Goal: Obtain resource: Download file/media

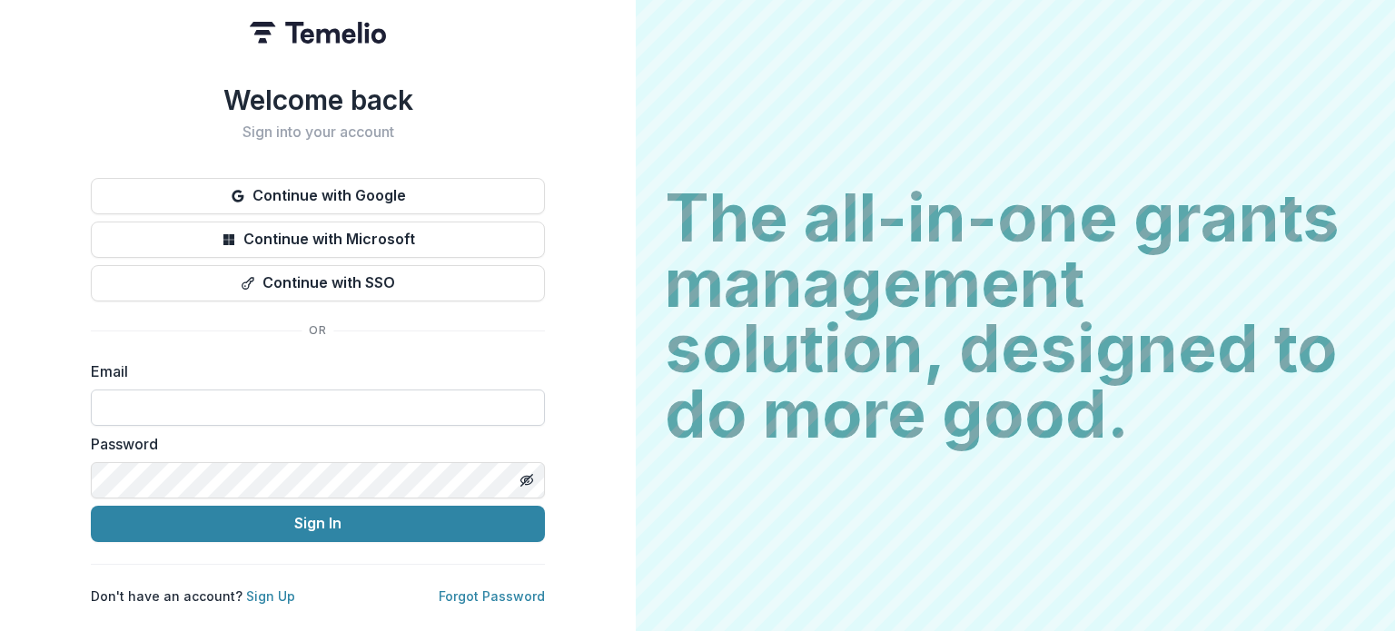
click at [343, 397] on input at bounding box center [318, 408] width 454 height 36
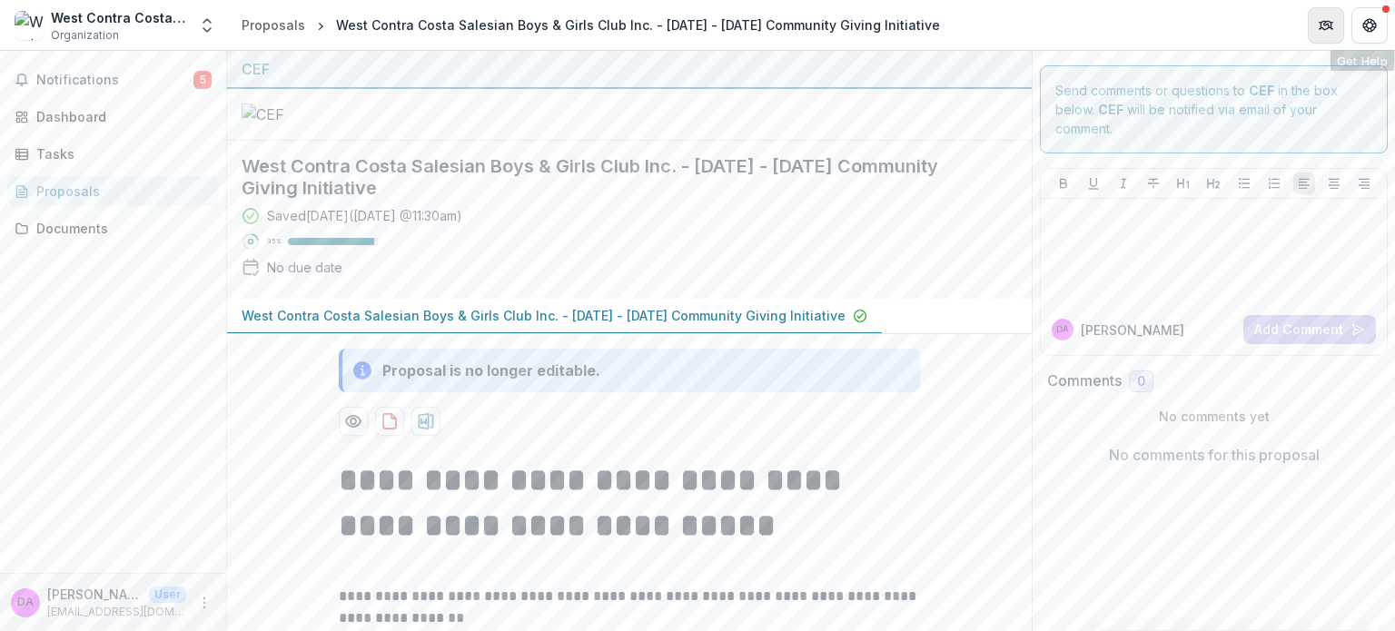
click at [1320, 25] on icon "Partners" at bounding box center [1326, 25] width 15 height 15
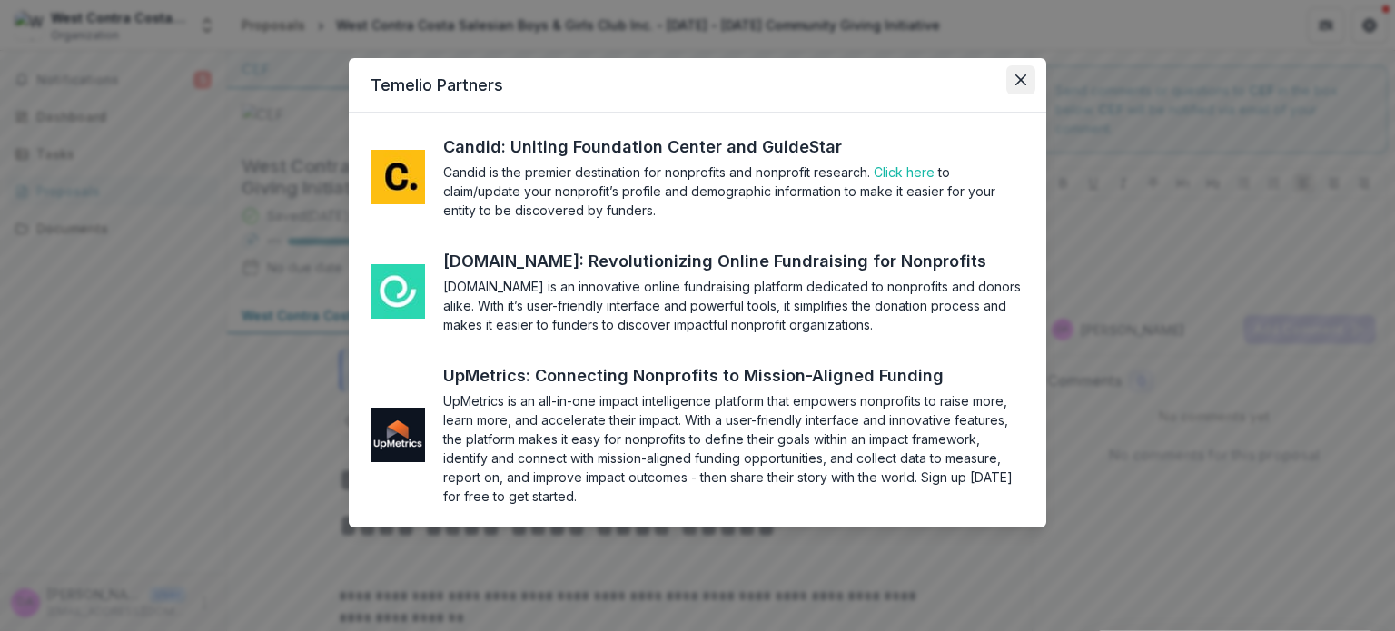
click at [1011, 75] on button "Close" at bounding box center [1020, 79] width 29 height 29
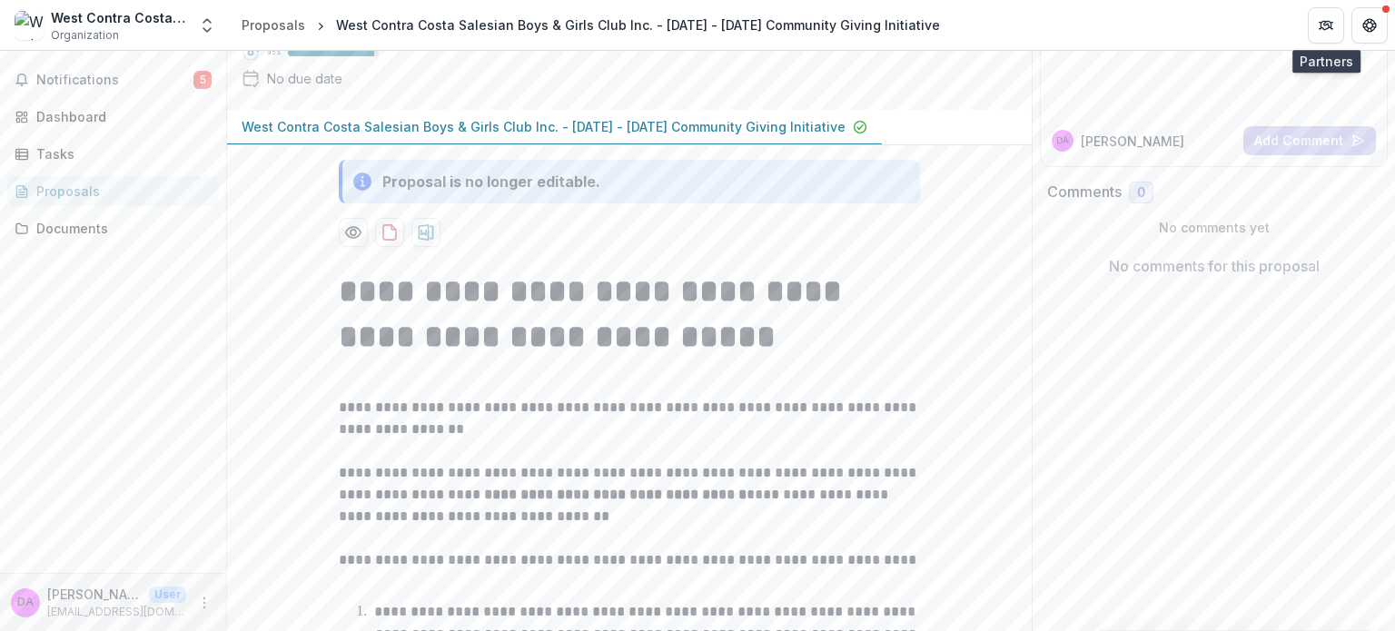
scroll to position [363, 0]
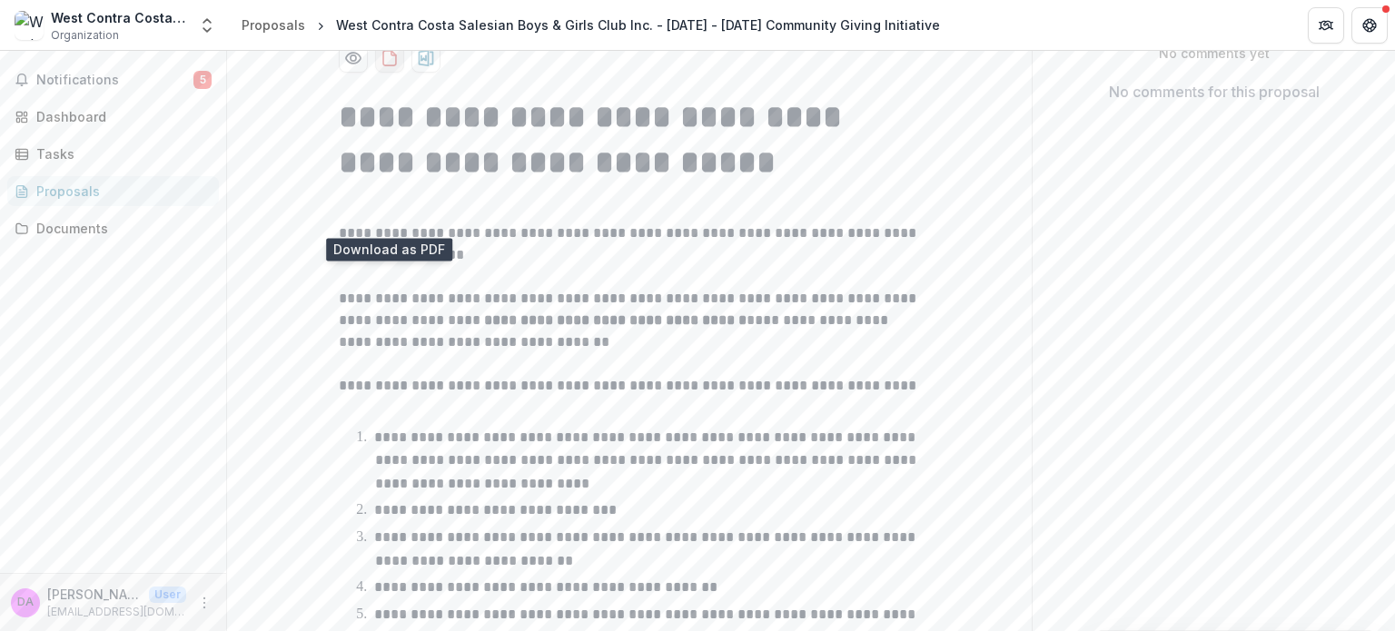
click at [385, 67] on icon "download-proposal" at bounding box center [390, 58] width 18 height 18
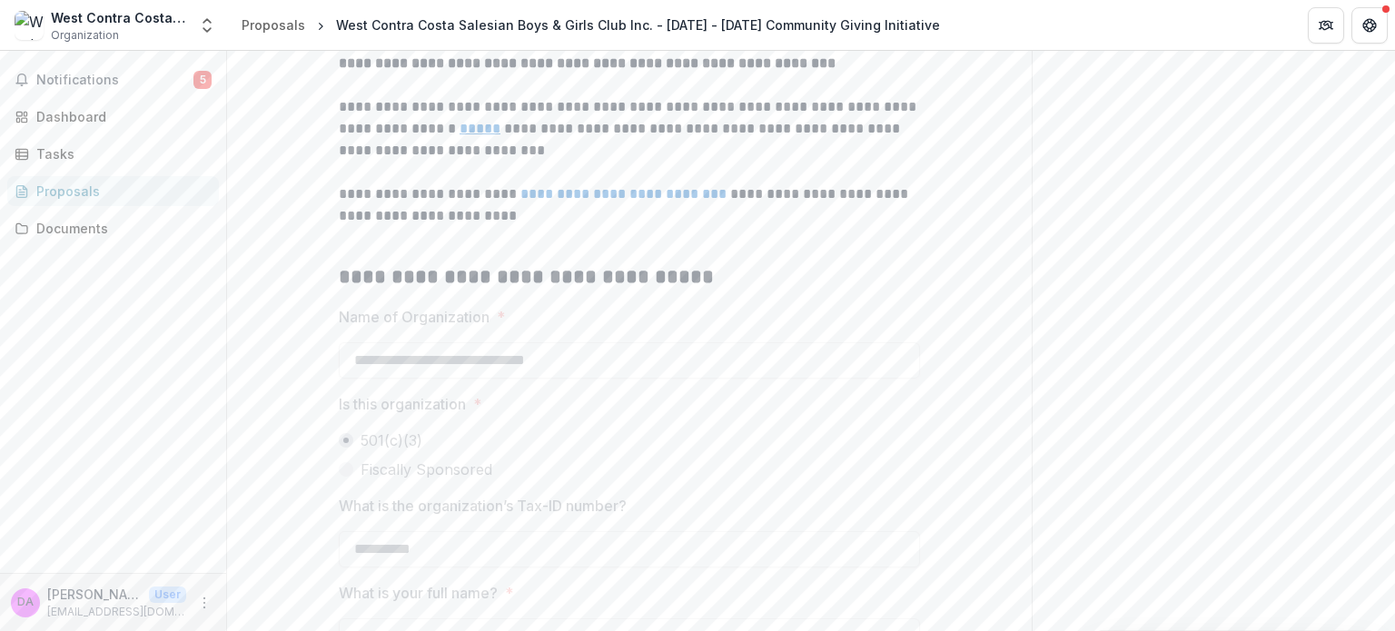
scroll to position [1046, 0]
